Goal: Information Seeking & Learning: Find specific fact

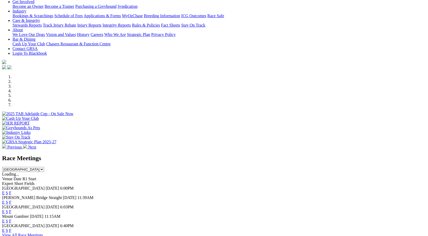
scroll to position [104, 0]
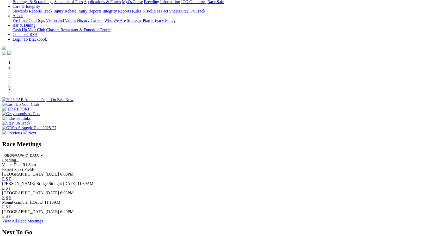
click at [44, 153] on select "[GEOGRAPHIC_DATA] [GEOGRAPHIC_DATA] [GEOGRAPHIC_DATA] [GEOGRAPHIC_DATA] [GEOGRA…" at bounding box center [23, 155] width 42 height 5
select select "VIC"
click at [44, 153] on select "South Australia New South Wales Northern Territory Queensland Tasmania Victoria…" at bounding box center [23, 155] width 42 height 5
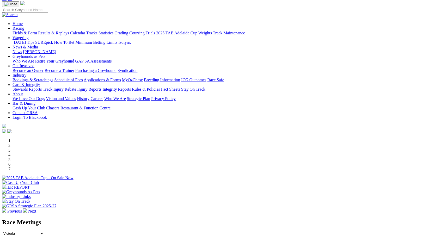
scroll to position [0, 0]
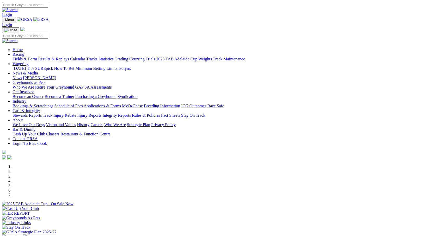
click at [24, 52] on link "Racing" at bounding box center [19, 54] width 12 height 4
click at [69, 57] on link "Results & Replays" at bounding box center [53, 59] width 31 height 4
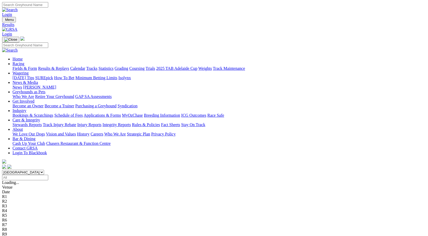
click at [44, 170] on select "[GEOGRAPHIC_DATA] [GEOGRAPHIC_DATA] [GEOGRAPHIC_DATA] [GEOGRAPHIC_DATA] [GEOGRA…" at bounding box center [23, 172] width 42 height 5
select select "VIC"
click at [44, 170] on select "[GEOGRAPHIC_DATA] [GEOGRAPHIC_DATA] [GEOGRAPHIC_DATA] [GEOGRAPHIC_DATA] [GEOGRA…" at bounding box center [23, 172] width 42 height 5
click at [48, 175] on input "Select date" at bounding box center [25, 177] width 46 height 5
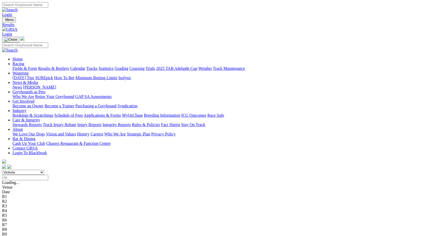
type input "Monday, 11 Aug 2025"
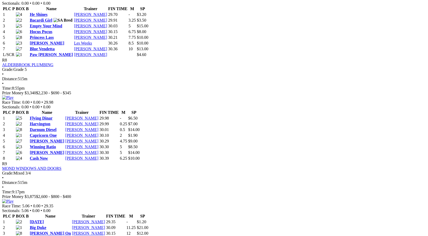
scroll to position [888, 0]
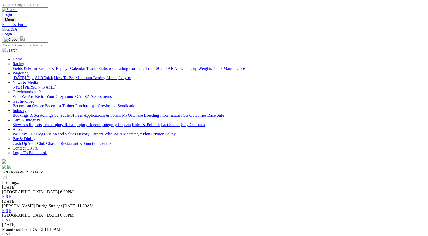
click at [44, 170] on select "South Australia New South Wales Northern Territory Queensland Tasmania Victoria…" at bounding box center [23, 172] width 42 height 5
select select "VIC"
click at [44, 170] on select "South Australia New South Wales Northern Territory Queensland Tasmania Victoria…" at bounding box center [23, 172] width 42 height 5
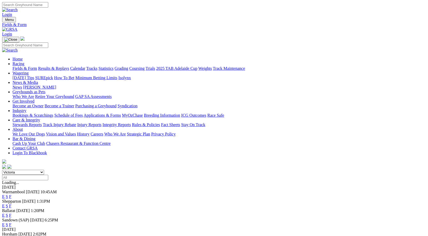
click at [48, 175] on input "Select date" at bounding box center [25, 177] width 46 height 5
type input "Monday, 11 Aug 2025"
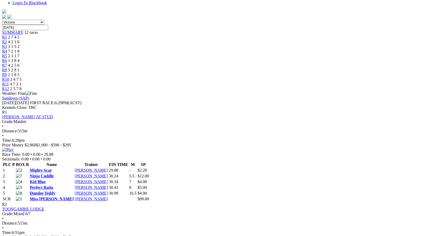
scroll to position [52, 0]
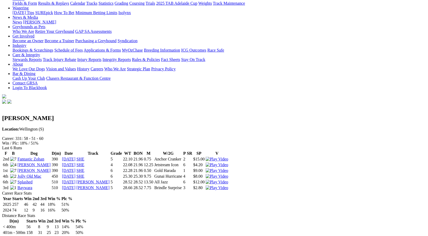
scroll to position [52, 0]
